Goal: Task Accomplishment & Management: Use online tool/utility

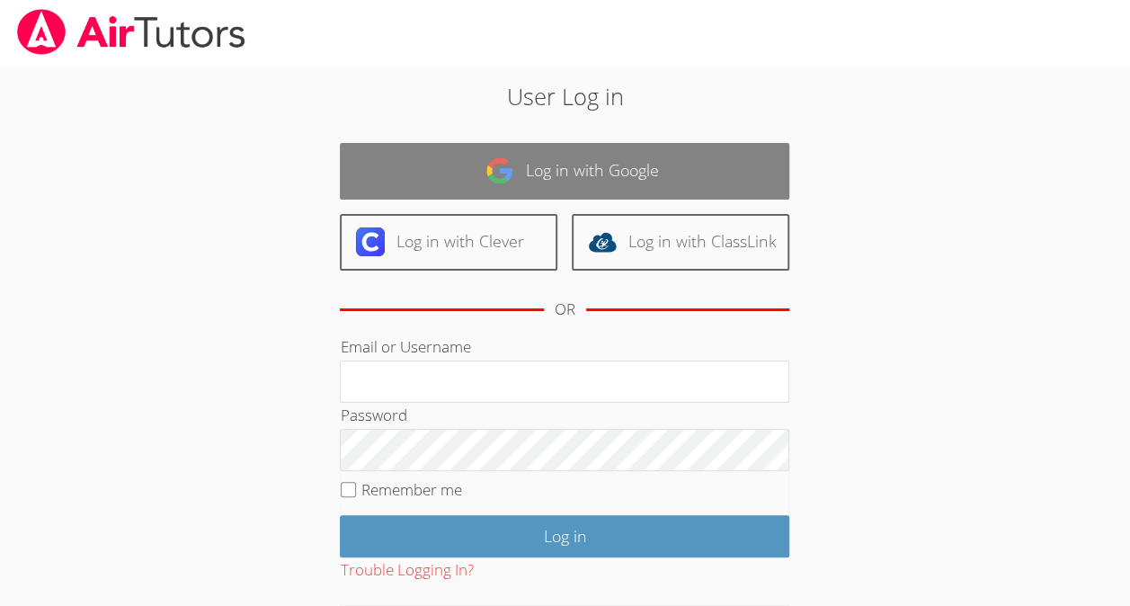
click at [474, 176] on link "Log in with Google" at bounding box center [565, 171] width 450 height 57
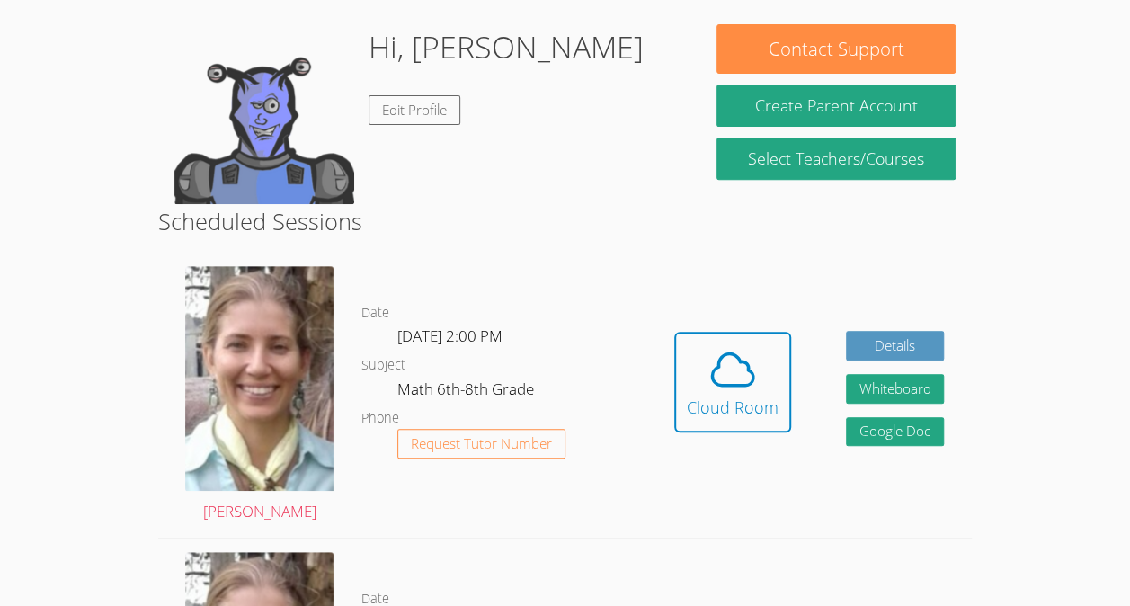
scroll to position [313, 0]
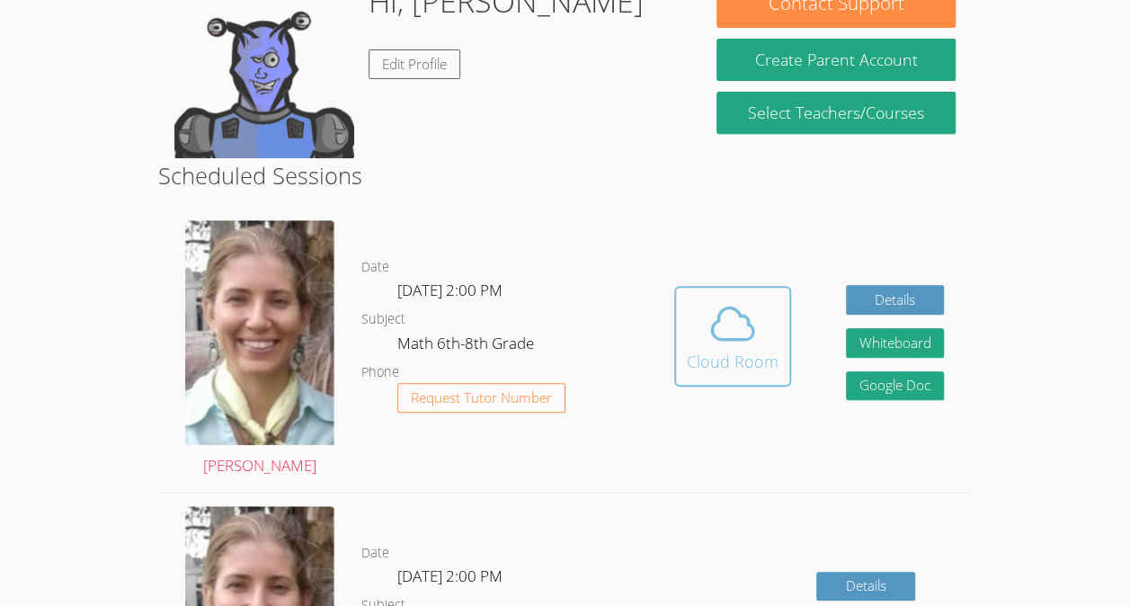
click at [692, 345] on span at bounding box center [733, 323] width 92 height 50
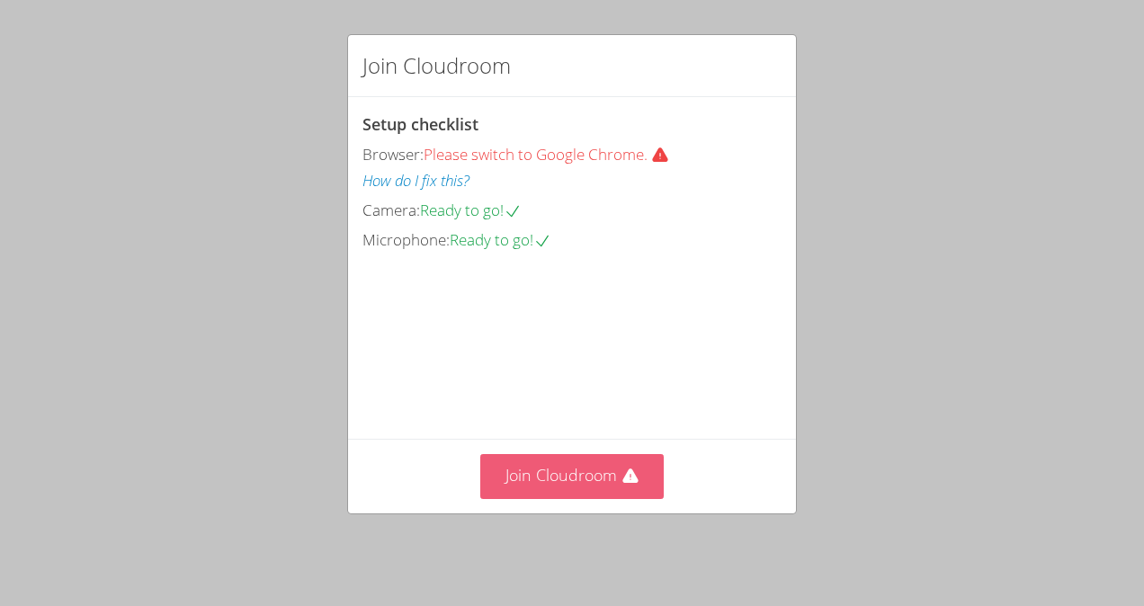
click at [594, 478] on button "Join Cloudroom" at bounding box center [572, 476] width 184 height 44
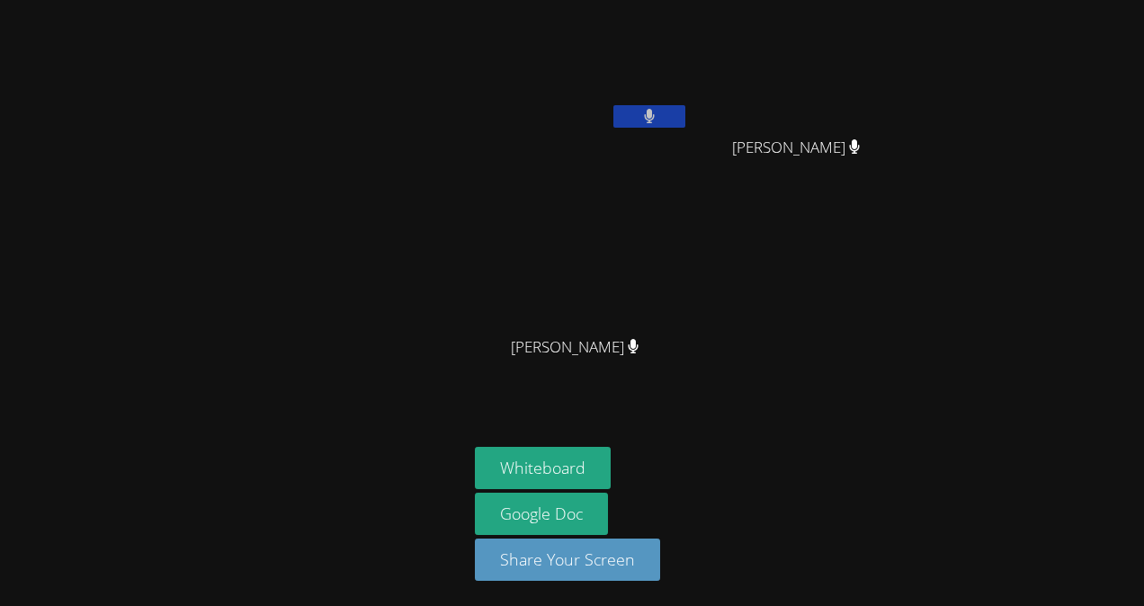
click at [594, 478] on button "Whiteboard" at bounding box center [543, 468] width 136 height 42
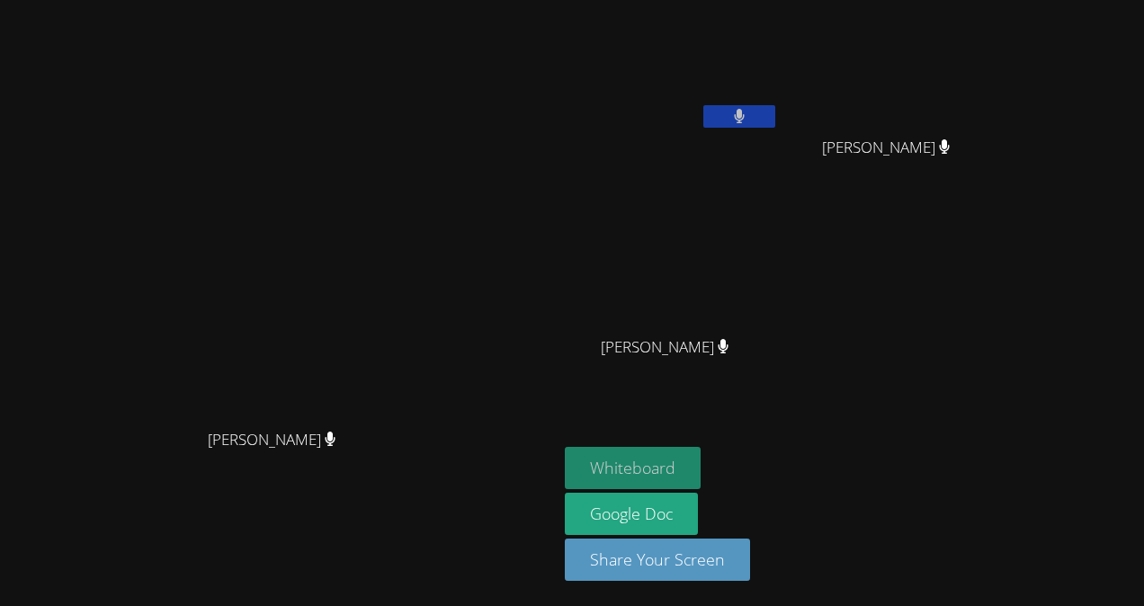
click at [700, 472] on button "Whiteboard" at bounding box center [633, 468] width 136 height 42
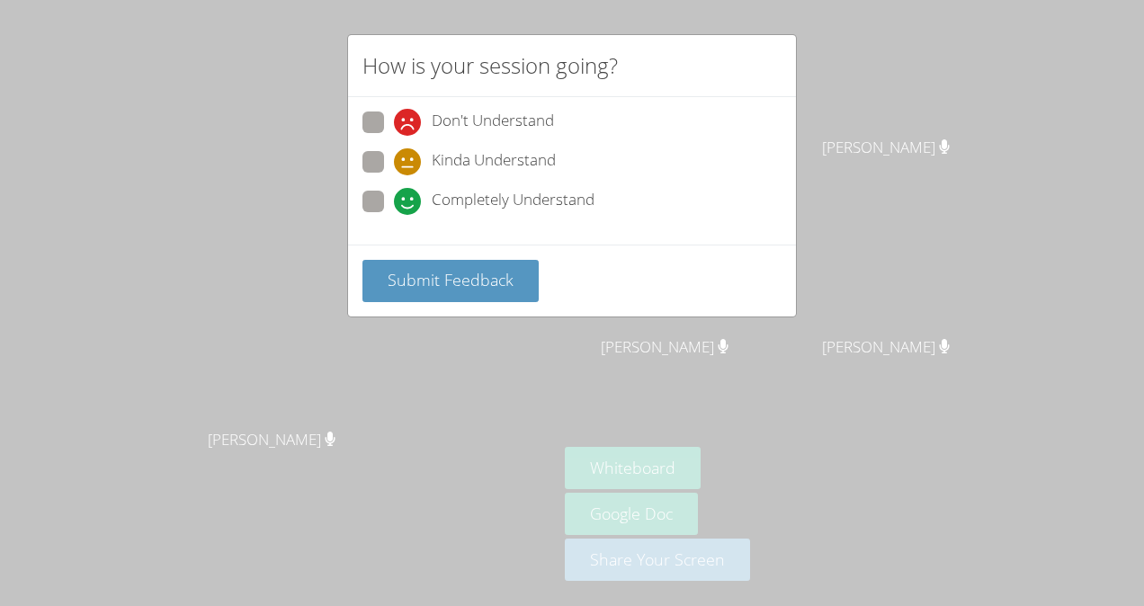
click at [483, 200] on span "Completely Understand" at bounding box center [513, 201] width 163 height 27
click at [409, 200] on input "Completely Understand" at bounding box center [401, 198] width 15 height 15
radio input "true"
click at [488, 156] on span "Kinda Understand" at bounding box center [494, 161] width 124 height 27
click at [409, 156] on input "Kinda Understand" at bounding box center [401, 158] width 15 height 15
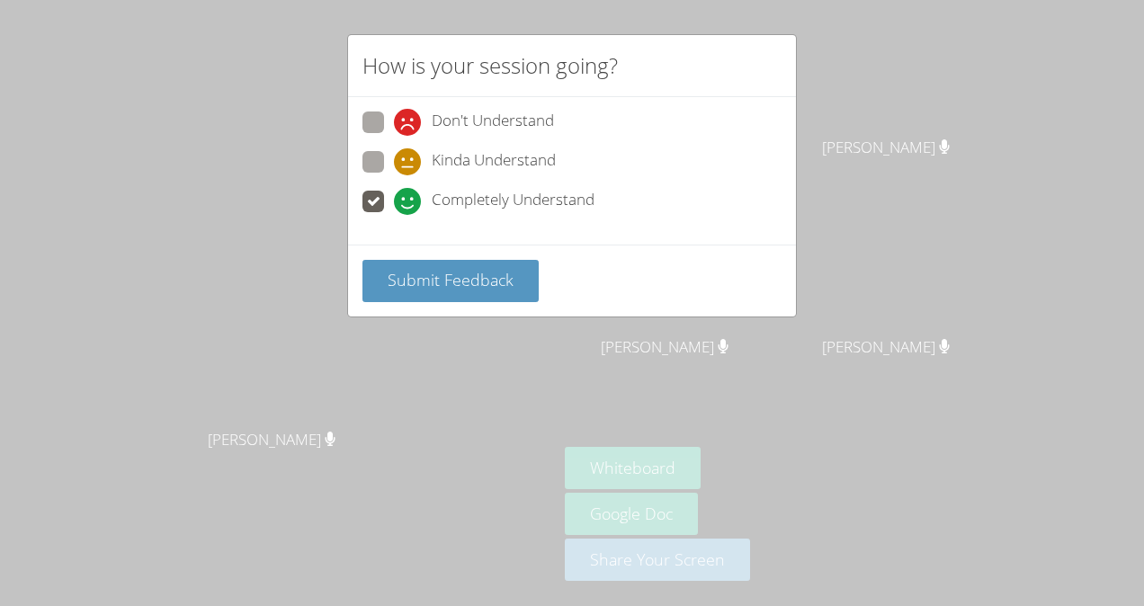
radio input "true"
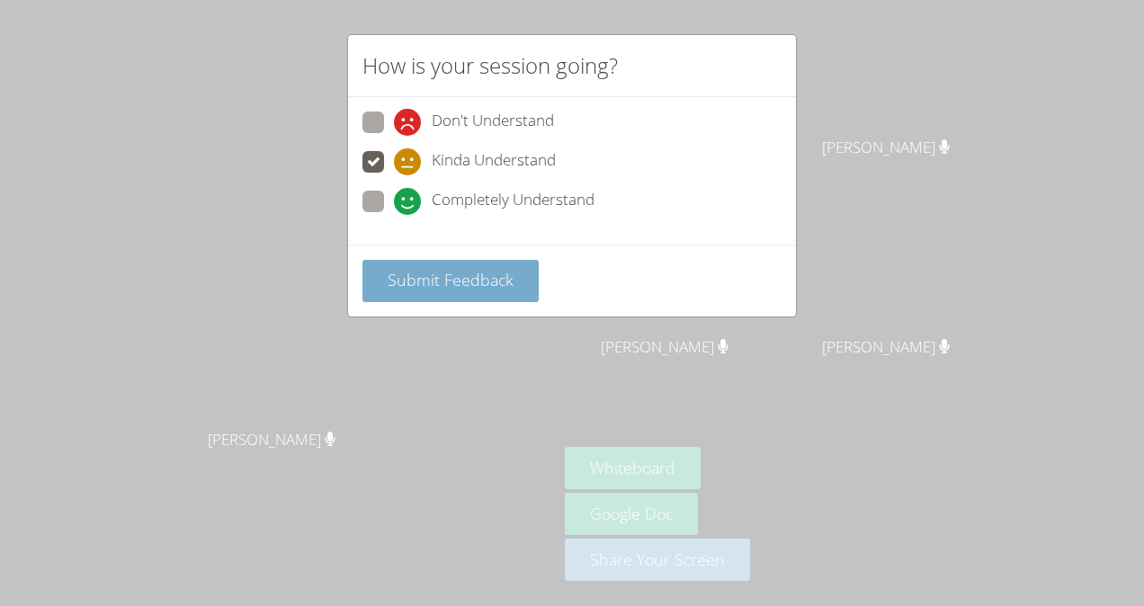
click at [453, 280] on span "Submit Feedback" at bounding box center [450, 280] width 126 height 22
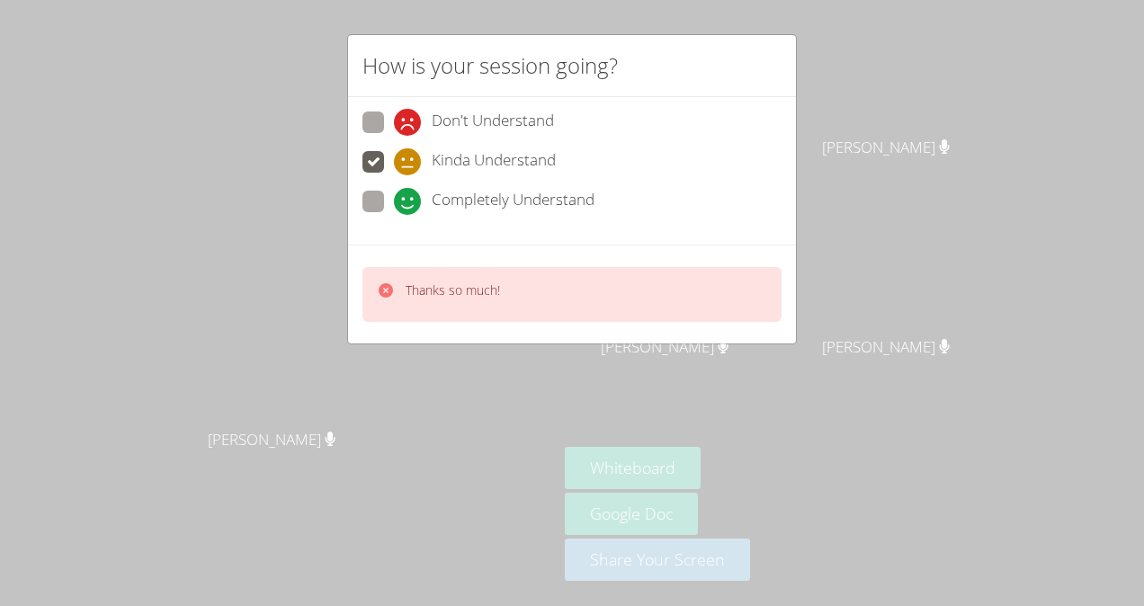
click at [628, 373] on div "How is your session going? Don't Understand Kinda Understand Completely Underst…" at bounding box center [572, 303] width 1144 height 606
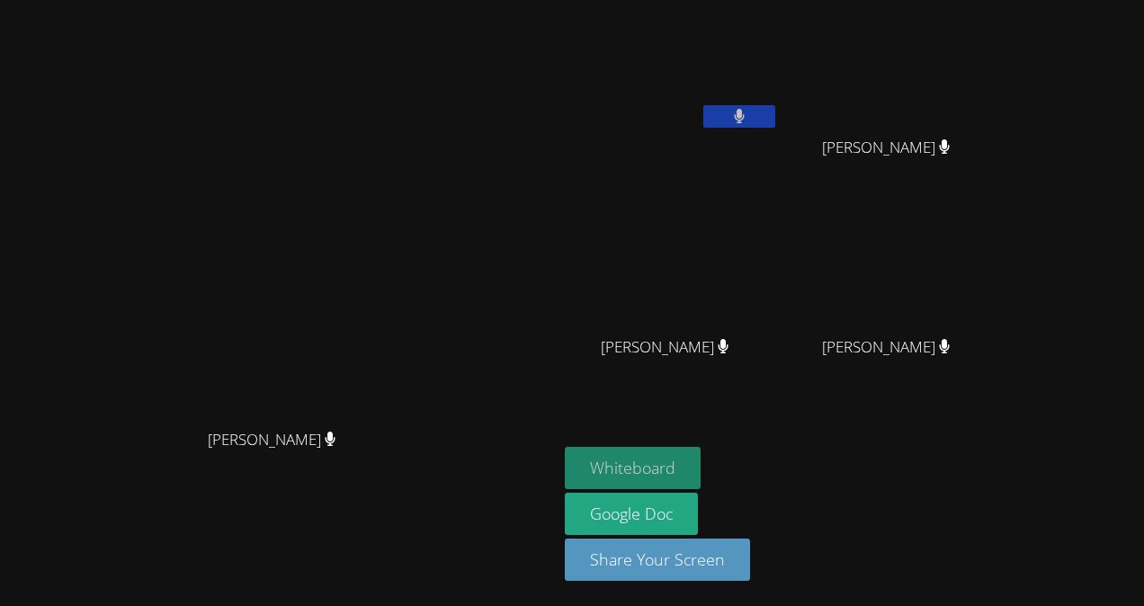
click at [700, 467] on button "Whiteboard" at bounding box center [633, 468] width 136 height 42
